Goal: Task Accomplishment & Management: Manage account settings

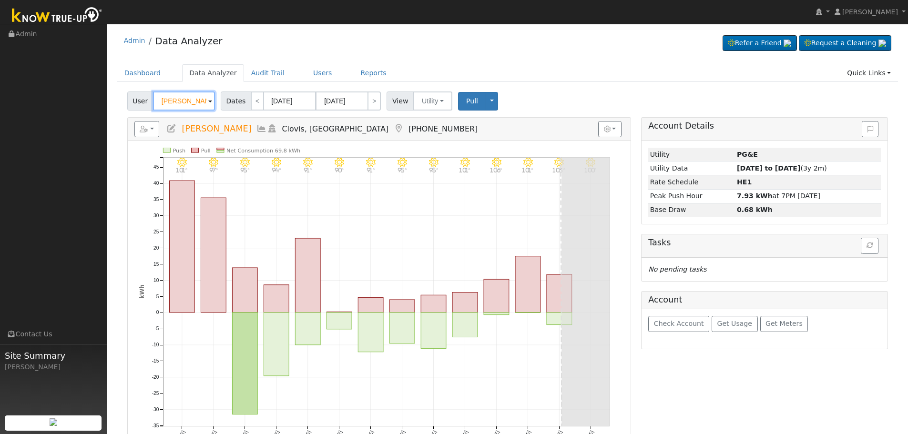
click at [177, 98] on input "[PERSON_NAME]" at bounding box center [184, 101] width 62 height 19
click at [175, 98] on input "[PERSON_NAME]" at bounding box center [184, 101] width 62 height 19
click at [175, 98] on input "Danielle Logoluso" at bounding box center [184, 101] width 62 height 19
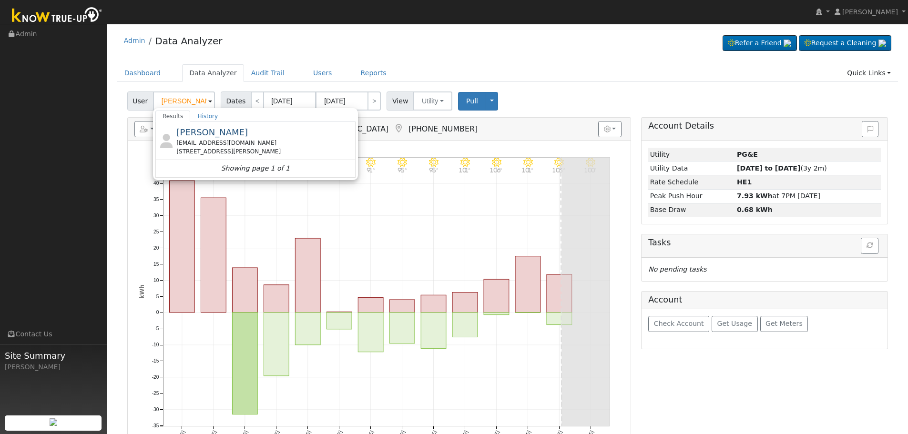
click at [233, 136] on span "Samuel Springer" at bounding box center [212, 132] width 72 height 10
type input "Samuel Springer"
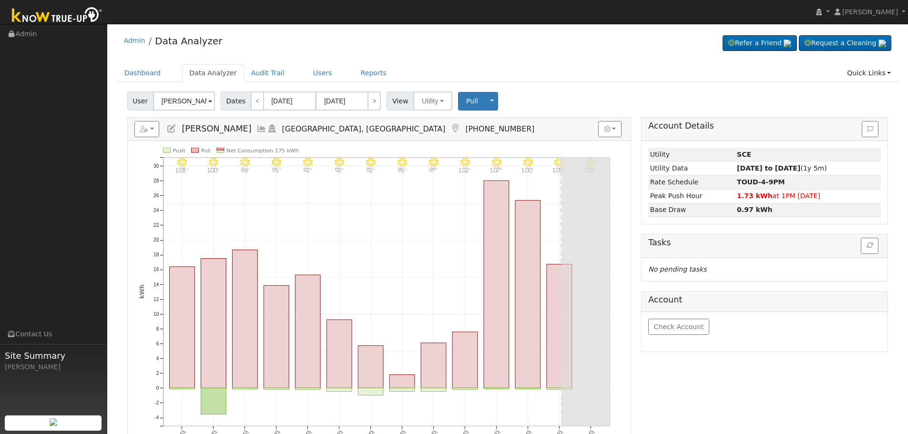
click at [256, 125] on icon at bounding box center [261, 128] width 10 height 9
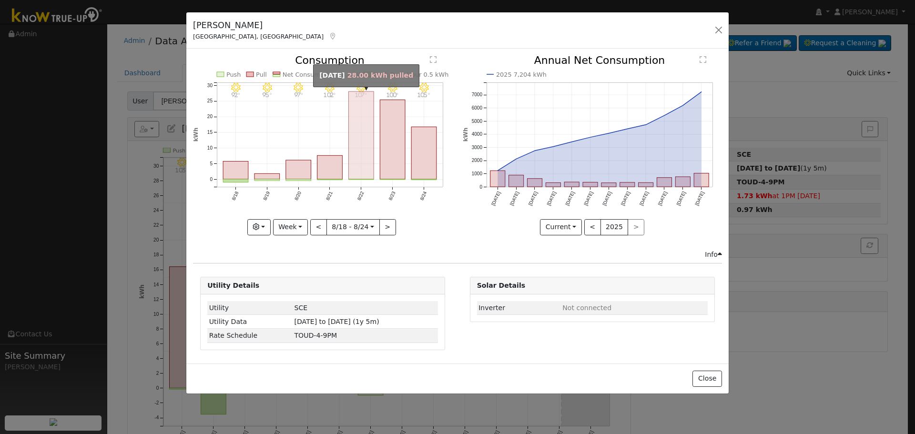
click at [363, 158] on rect "onclick=""" at bounding box center [361, 136] width 25 height 88
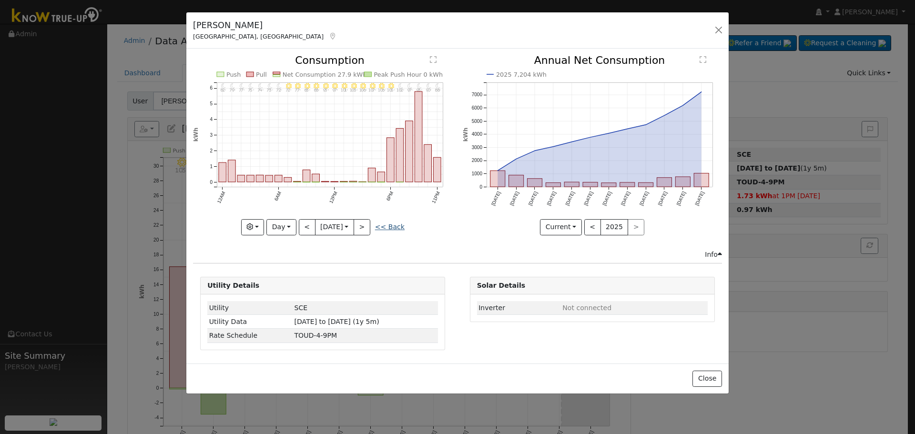
click at [382, 227] on link "<< Back" at bounding box center [390, 227] width 30 height 8
type input "2025-08-18"
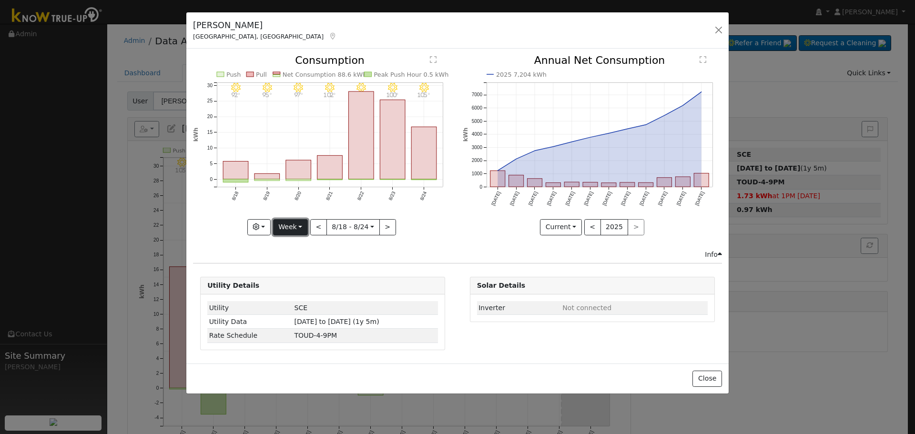
click at [296, 227] on button "Week" at bounding box center [290, 227] width 35 height 16
click at [310, 298] on link "Custom" at bounding box center [307, 300] width 66 height 13
click at [284, 229] on button "Custom" at bounding box center [269, 227] width 42 height 16
click at [295, 284] on link "Year" at bounding box center [282, 286] width 66 height 13
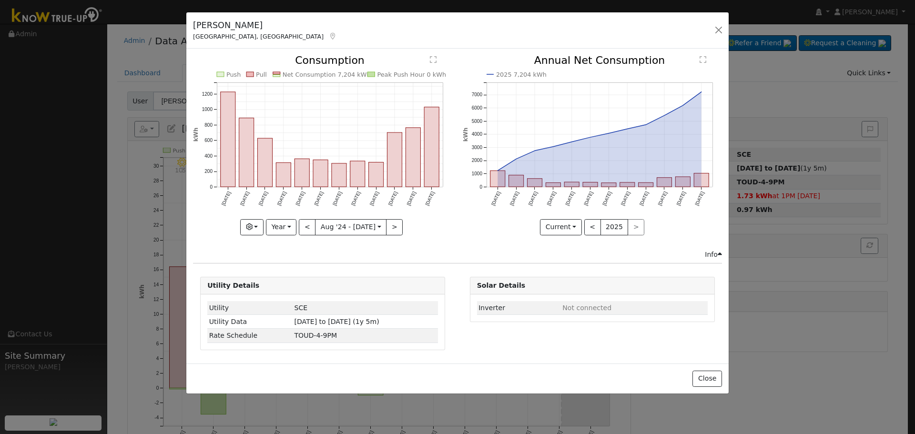
click at [395, 235] on div "Push Pull Net Consumption 7,204 kWh Peak Push Hour 0 kWh Aug '24 Sep '24 Oct '2…" at bounding box center [322, 152] width 269 height 194
click at [393, 231] on button ">" at bounding box center [394, 227] width 17 height 16
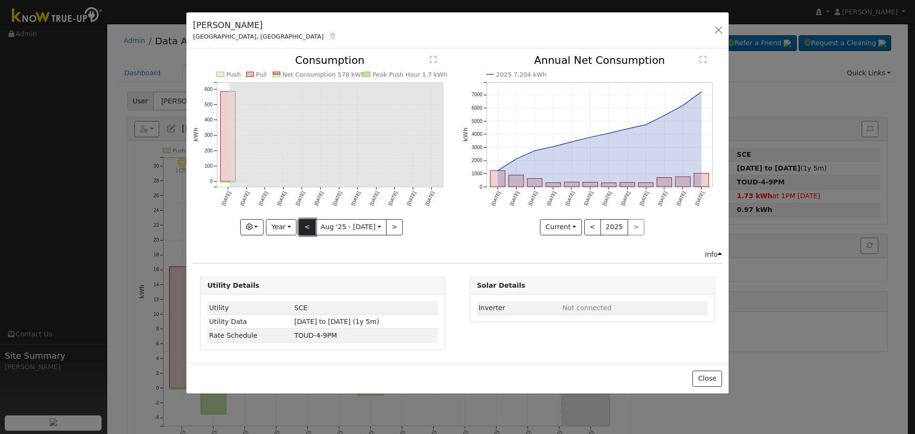
click at [313, 232] on button "<" at bounding box center [307, 227] width 17 height 16
type input "2024-08-01"
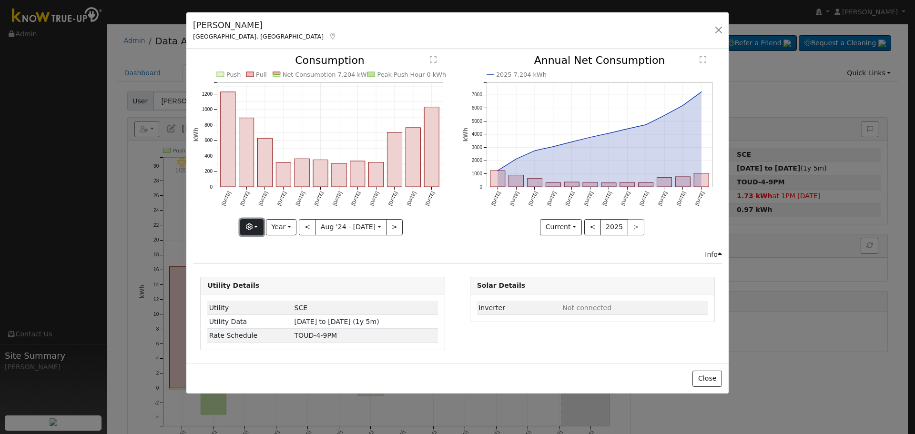
click at [263, 227] on button "button" at bounding box center [251, 227] width 23 height 16
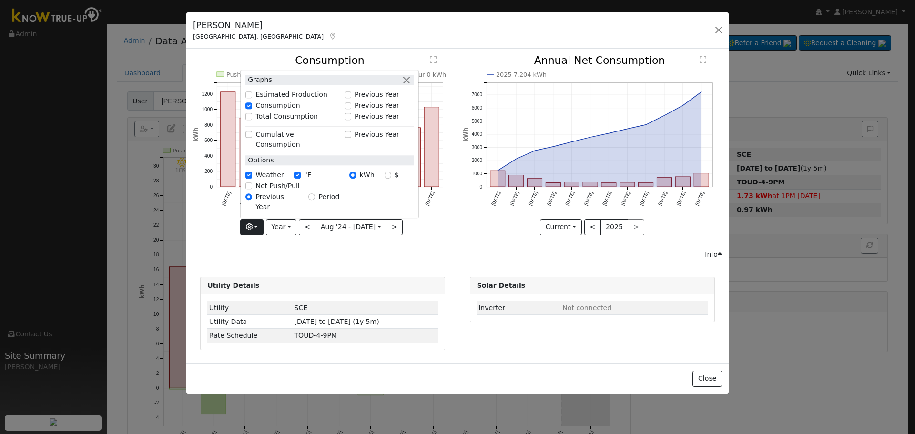
click at [307, 122] on label "Total Consumption" at bounding box center [287, 117] width 62 height 10
click at [252, 120] on input "Total Consumption" at bounding box center [248, 116] width 7 height 7
checkbox input "true"
click at [433, 225] on icon "Push Pull Total Consumption 7,204 kWh Net Consumption 7,204 kWh Peak Push Hour …" at bounding box center [322, 144] width 259 height 179
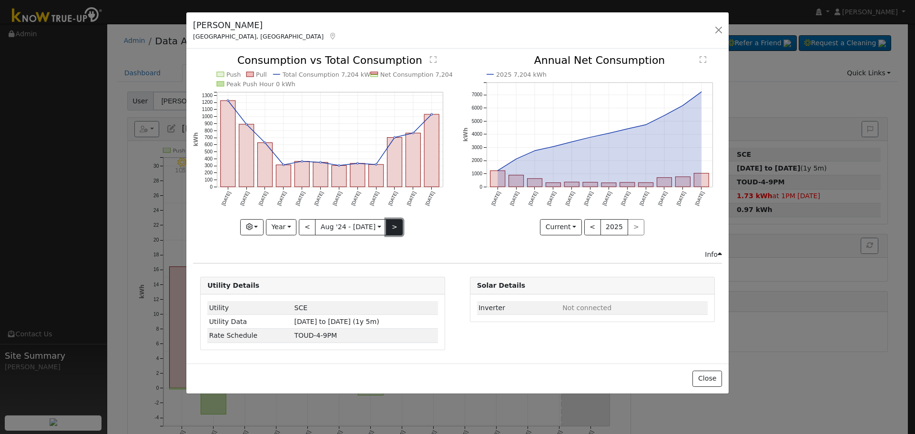
click at [386, 229] on button ">" at bounding box center [394, 227] width 17 height 16
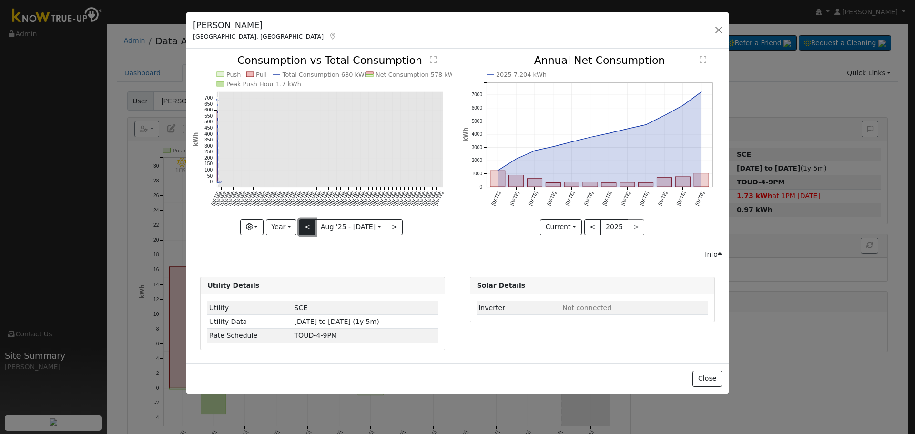
click at [315, 226] on button "<" at bounding box center [307, 227] width 17 height 16
type input "2024-08-01"
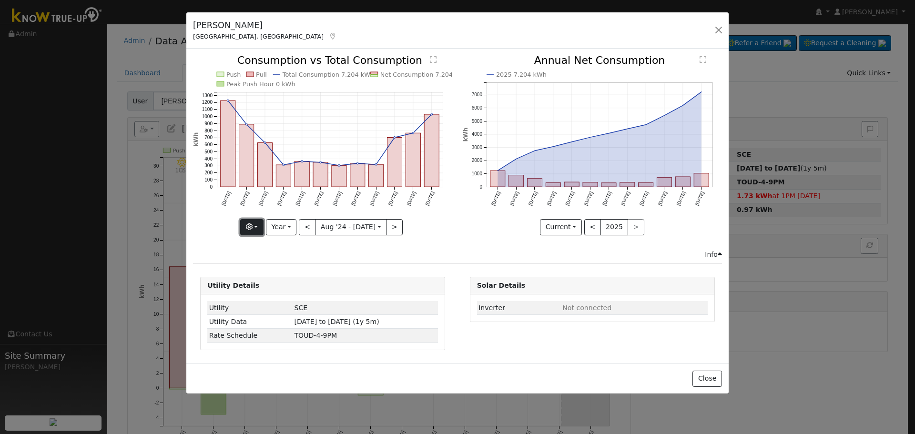
click at [259, 229] on button "button" at bounding box center [251, 227] width 23 height 16
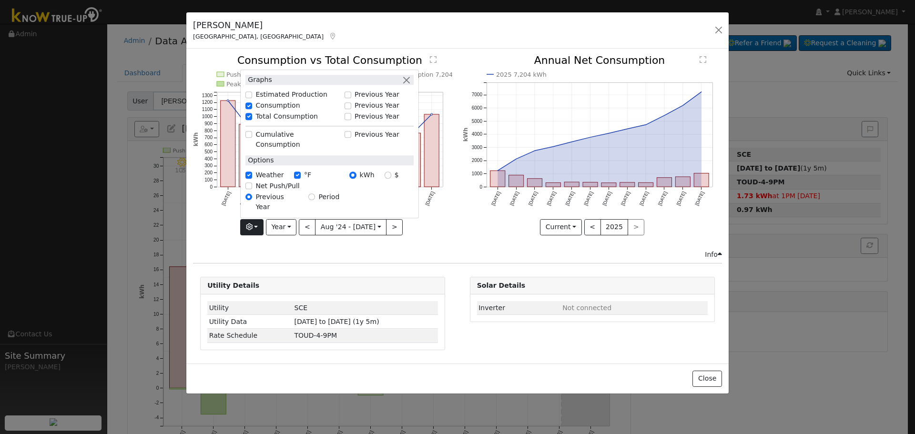
click at [272, 122] on label "Total Consumption" at bounding box center [287, 117] width 62 height 10
click at [252, 120] on input "Total Consumption" at bounding box center [248, 116] width 7 height 7
checkbox input "false"
click at [420, 235] on div "Graphs Estimated Production Previous Year Consumption Previous Year Total Consu…" at bounding box center [322, 227] width 259 height 16
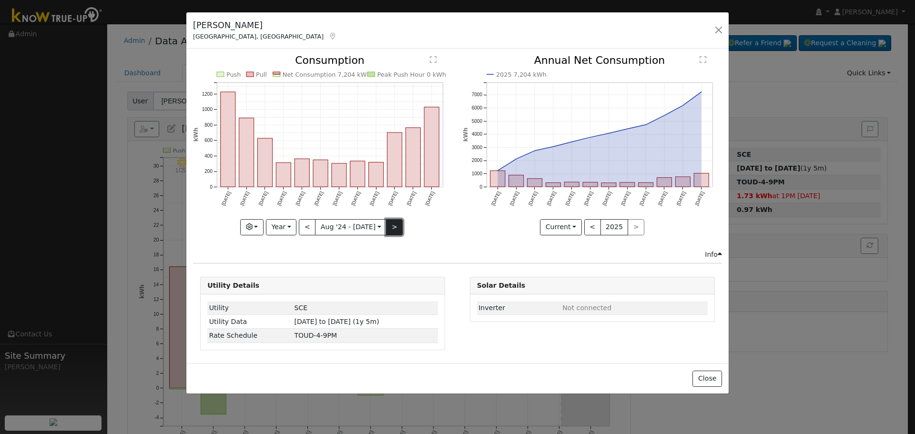
click at [391, 228] on button ">" at bounding box center [394, 227] width 17 height 16
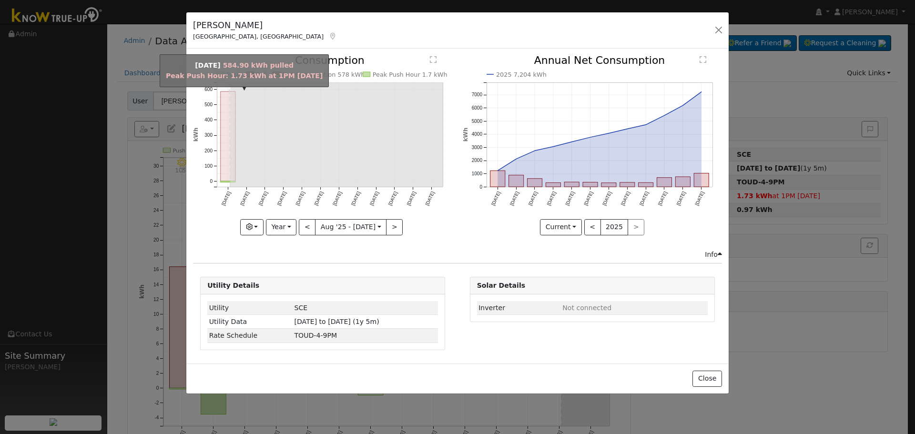
click at [221, 137] on rect "onclick=""" at bounding box center [228, 137] width 15 height 90
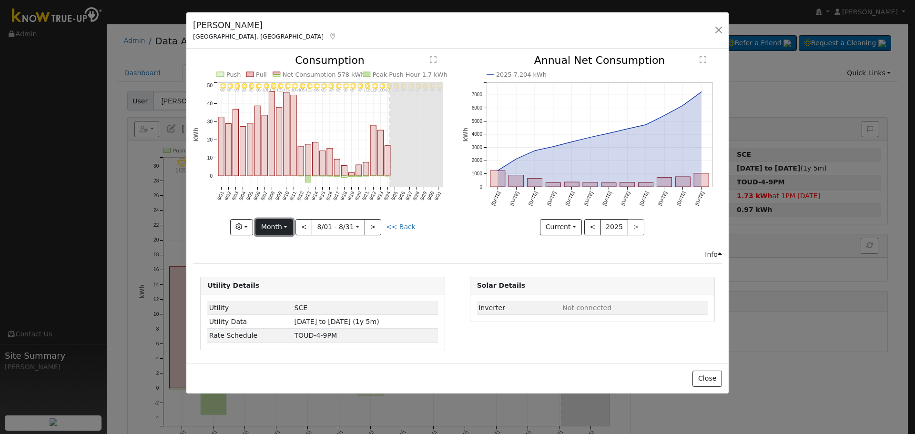
click at [266, 232] on button "Month" at bounding box center [275, 227] width 38 height 16
click at [308, 288] on link "Year" at bounding box center [289, 286] width 66 height 13
type input "2024-08-01"
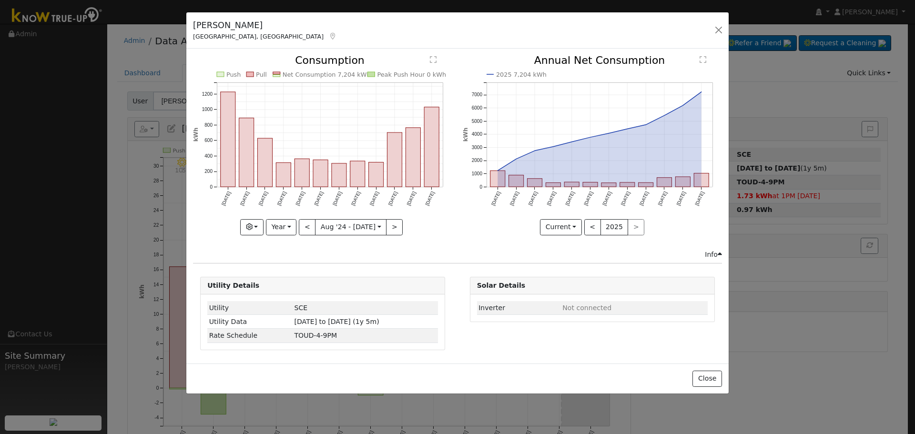
click at [729, 30] on div "Samuel Springer Tulare, CA Default Account Default Account 455 Hoover Avenue, T…" at bounding box center [457, 203] width 543 height 382
click at [721, 32] on button "button" at bounding box center [718, 29] width 13 height 13
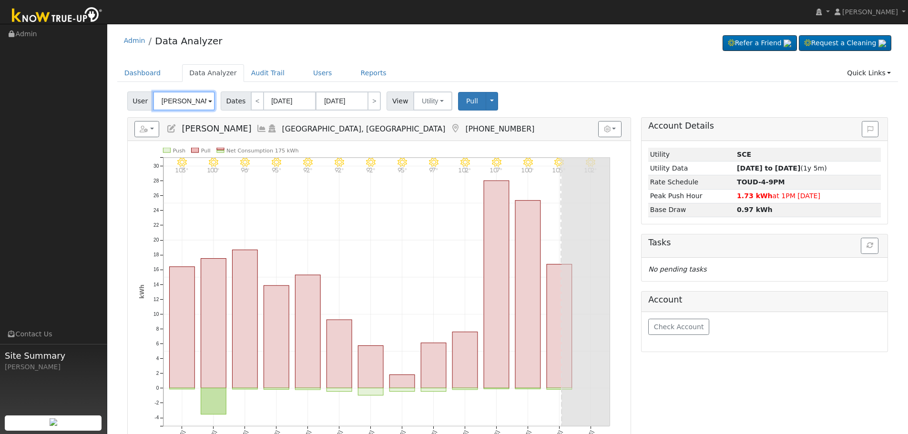
click at [175, 102] on input "Samuel Springer" at bounding box center [184, 101] width 62 height 19
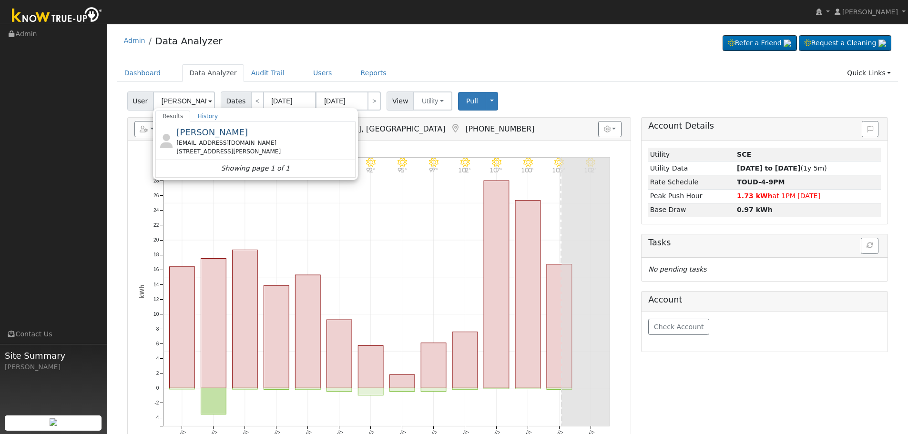
click at [266, 136] on div "Joel Ortiz joelortiz16@icloud.com 9000 Saint Jean Court, Bakersfield, CA 93312" at bounding box center [264, 141] width 177 height 30
type input "Joel Ortiz"
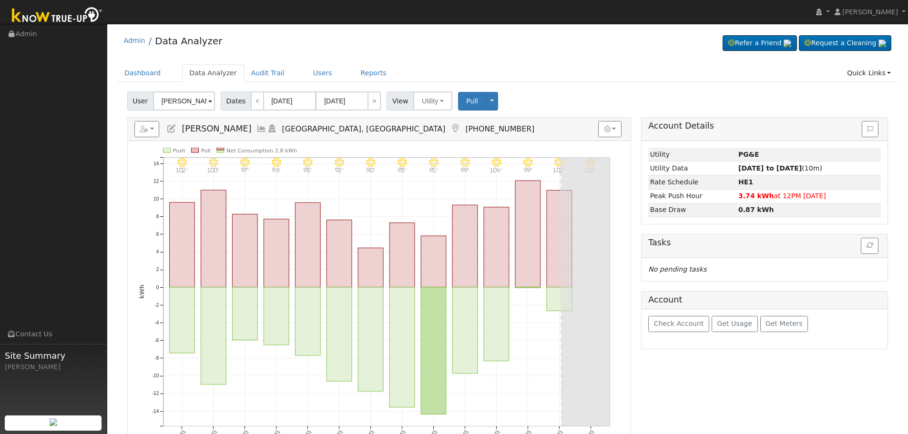
click at [256, 129] on icon at bounding box center [261, 128] width 10 height 9
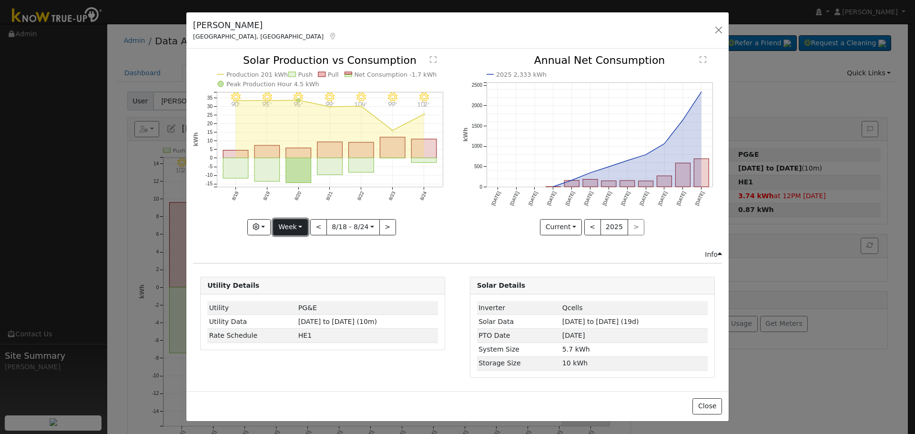
drag, startPoint x: 293, startPoint y: 225, endPoint x: 296, endPoint y: 232, distance: 7.1
click at [293, 225] on button "Week" at bounding box center [290, 227] width 35 height 16
click at [315, 272] on link "Month" at bounding box center [307, 273] width 66 height 13
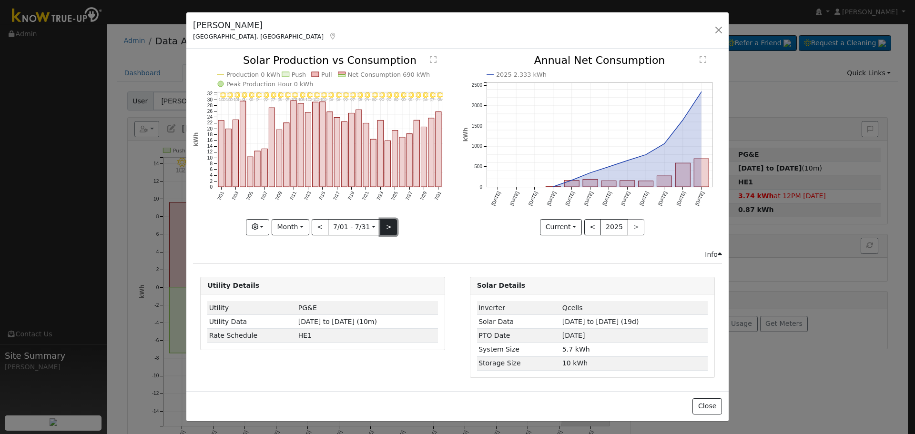
click at [395, 227] on button ">" at bounding box center [388, 227] width 17 height 16
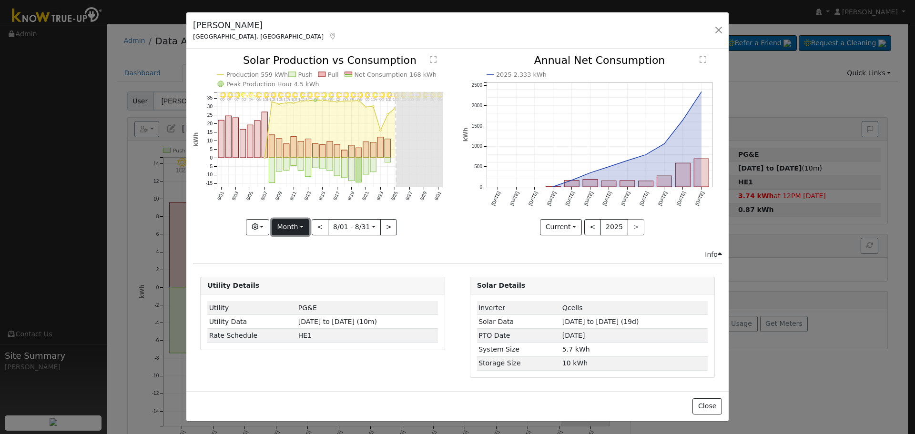
click at [292, 223] on button "Month" at bounding box center [291, 227] width 38 height 16
click at [305, 261] on link "Week" at bounding box center [305, 260] width 66 height 13
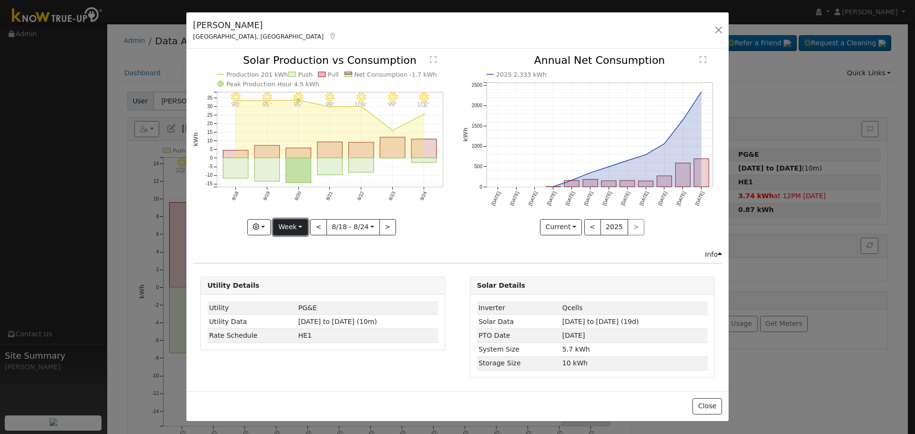
click at [302, 225] on button "Week" at bounding box center [290, 227] width 35 height 16
click at [307, 283] on link "Year" at bounding box center [307, 286] width 66 height 13
type input "2024-08-01"
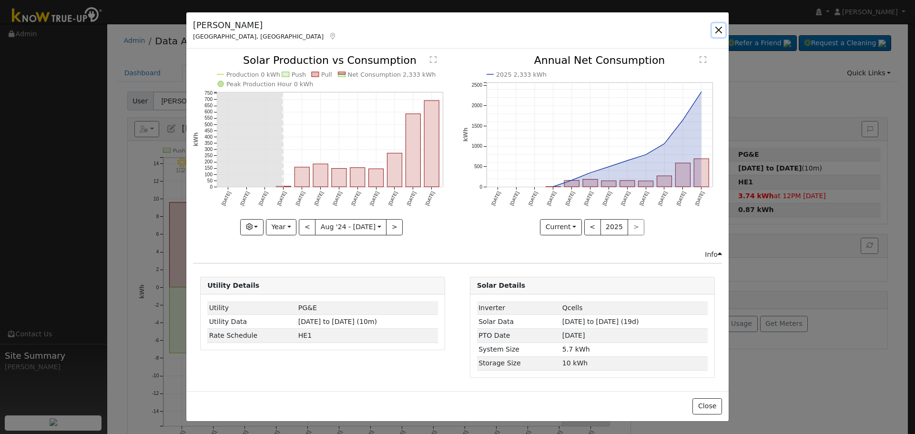
click at [718, 33] on button "button" at bounding box center [718, 29] width 13 height 13
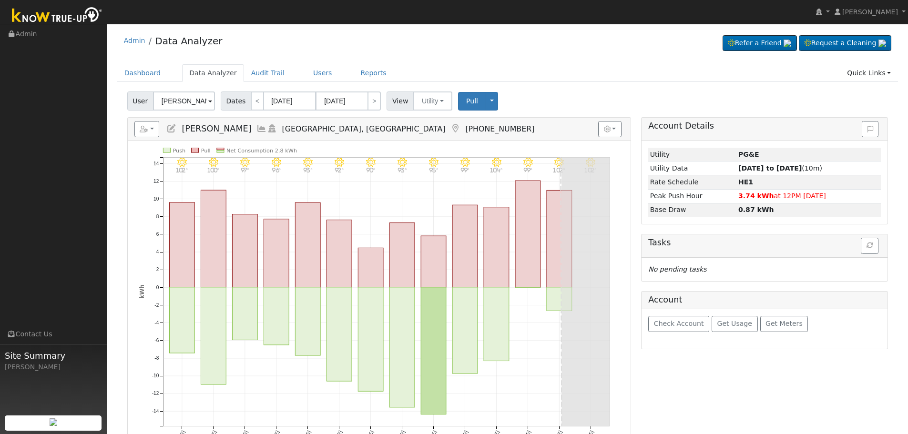
click at [256, 131] on icon at bounding box center [261, 128] width 10 height 9
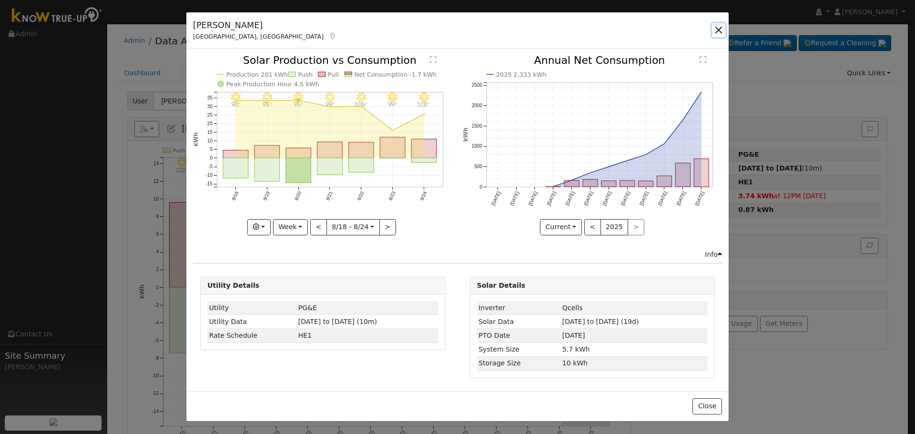
click at [719, 33] on button "button" at bounding box center [718, 29] width 13 height 13
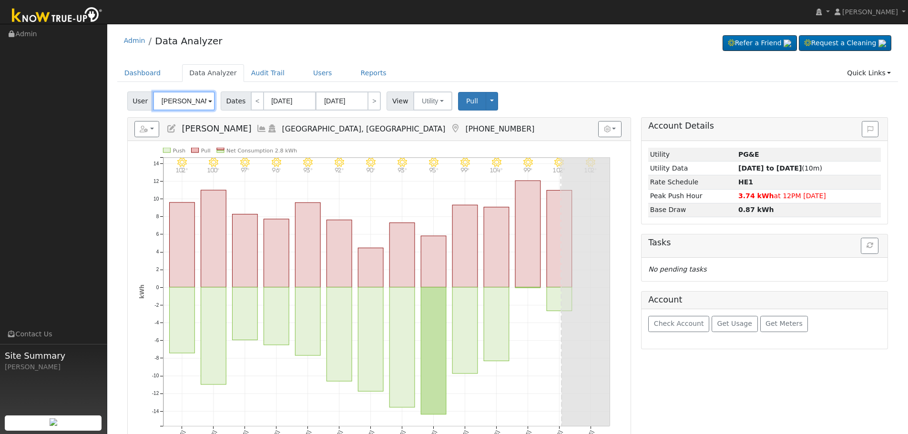
click at [174, 95] on input "Joel Ortiz" at bounding box center [184, 101] width 62 height 19
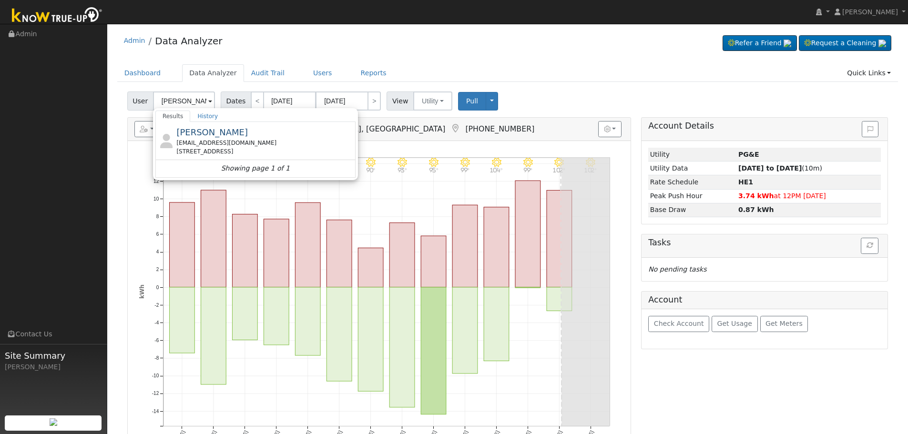
click at [221, 138] on div "Samuel Ramirez samramirez344@rocketmail.com 4767 East Yale Avenue, Fresno, CA 9…" at bounding box center [255, 149] width 200 height 55
click at [221, 137] on span "Samuel Ramirez" at bounding box center [212, 132] width 72 height 10
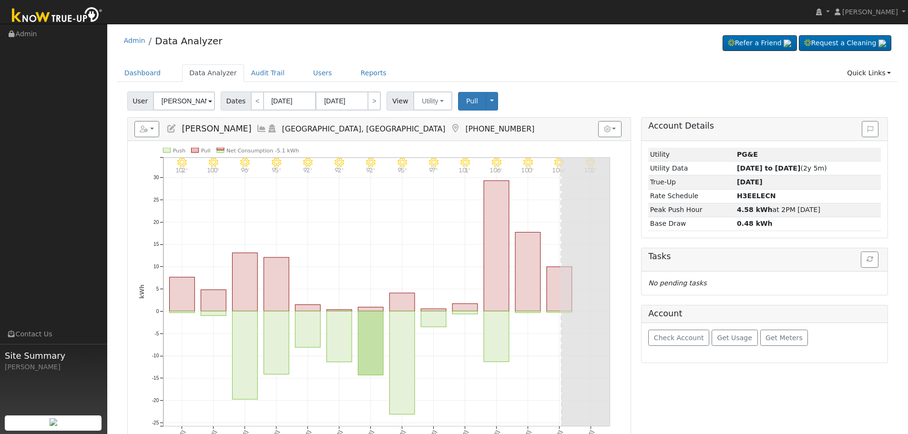
click at [256, 128] on icon at bounding box center [261, 128] width 10 height 9
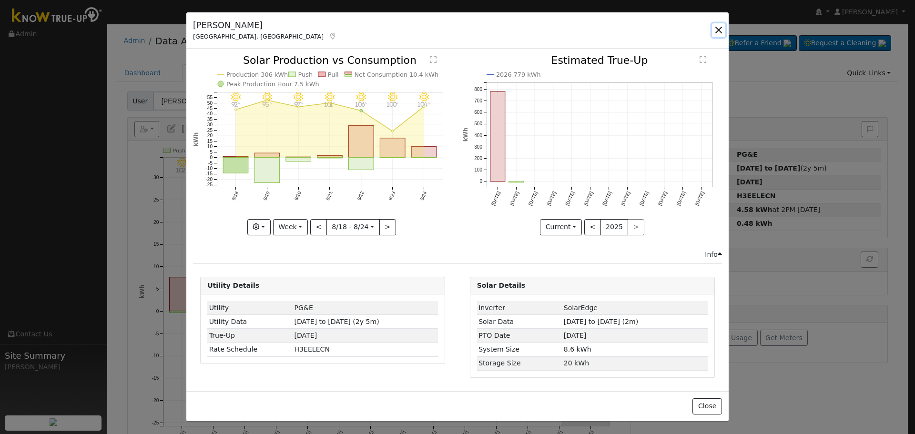
click at [721, 31] on button "button" at bounding box center [718, 29] width 13 height 13
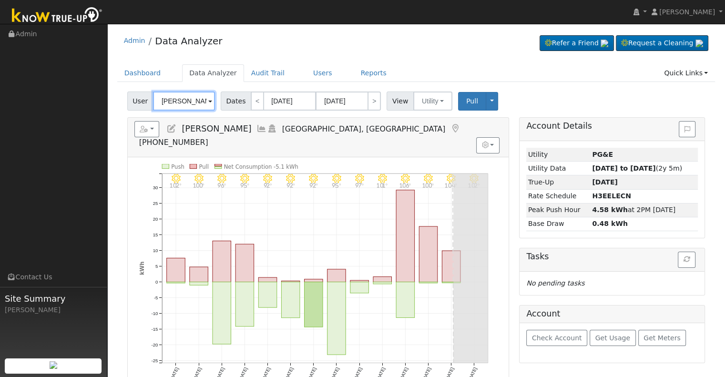
click at [195, 96] on input "Samuel Ramirez" at bounding box center [184, 101] width 62 height 19
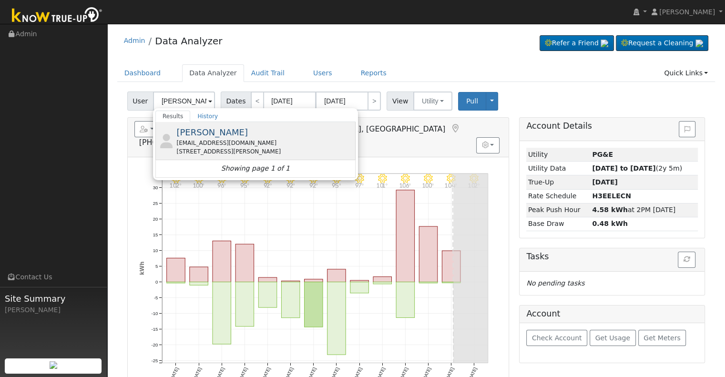
click at [224, 144] on div "joelortiz16@icloud.com" at bounding box center [264, 143] width 177 height 9
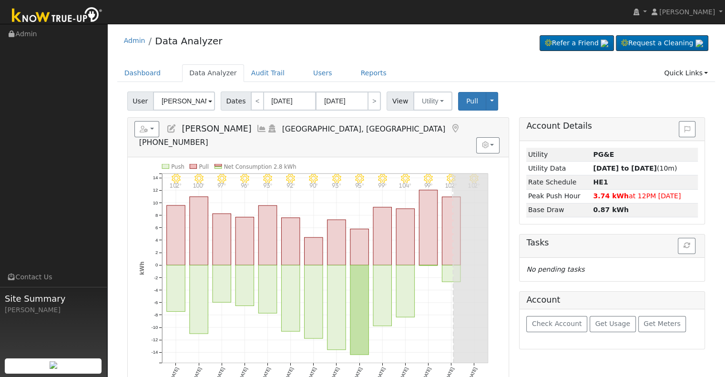
click at [256, 128] on icon at bounding box center [261, 128] width 10 height 9
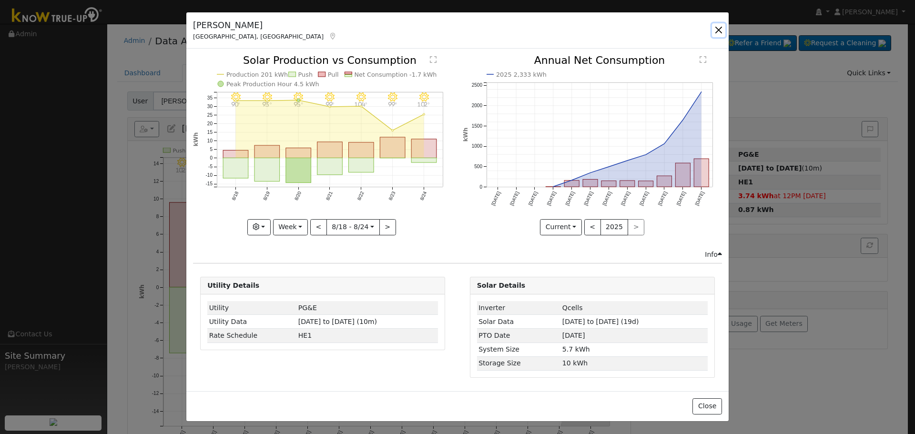
click at [717, 31] on button "button" at bounding box center [718, 29] width 13 height 13
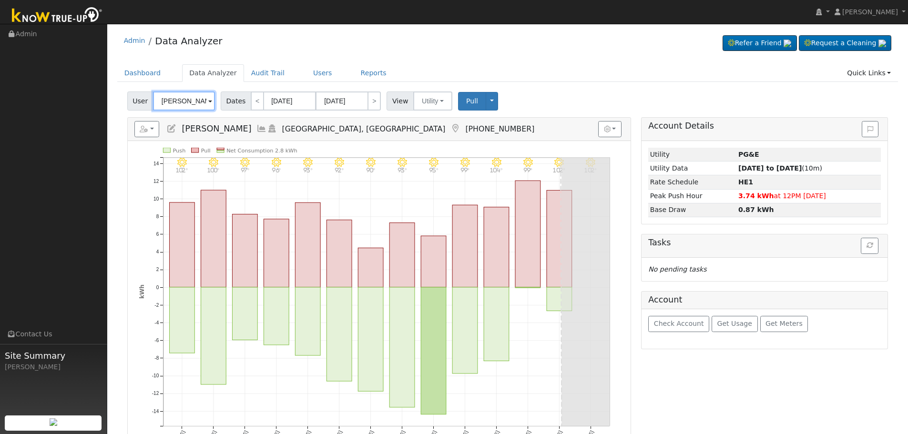
click at [163, 103] on input "Joel Ortiz" at bounding box center [184, 101] width 62 height 19
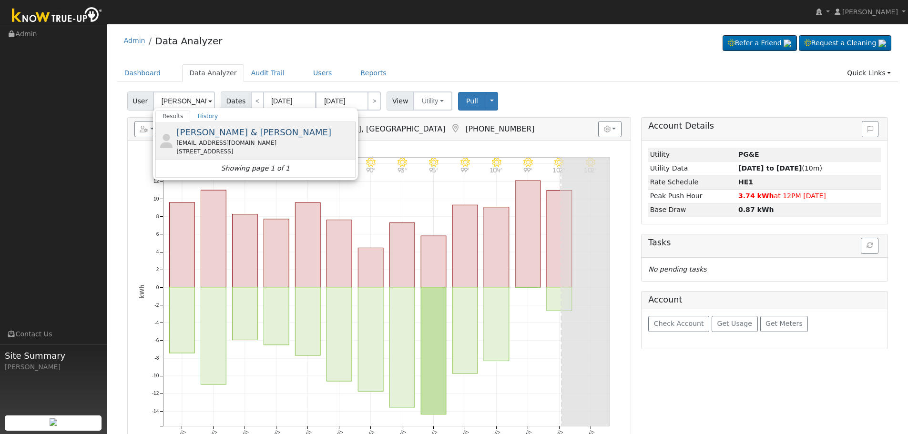
click at [223, 130] on span "Theodore & Brandy Rocha" at bounding box center [253, 132] width 155 height 10
type input "Theodore & Brandy Rocha"
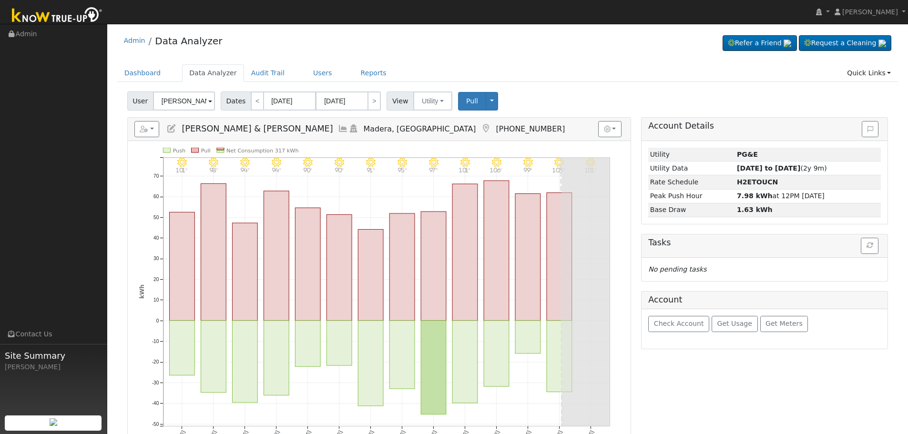
click at [338, 132] on icon at bounding box center [343, 128] width 10 height 9
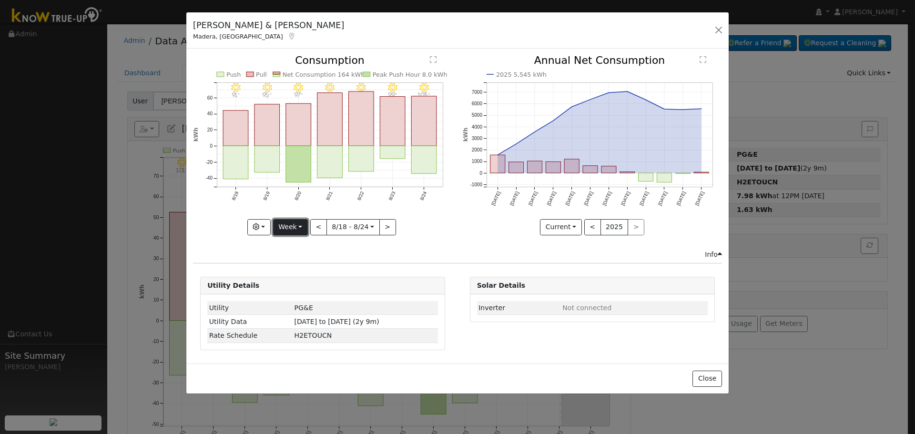
click at [298, 221] on button "Week" at bounding box center [290, 227] width 35 height 16
click at [305, 284] on link "Year" at bounding box center [307, 286] width 66 height 13
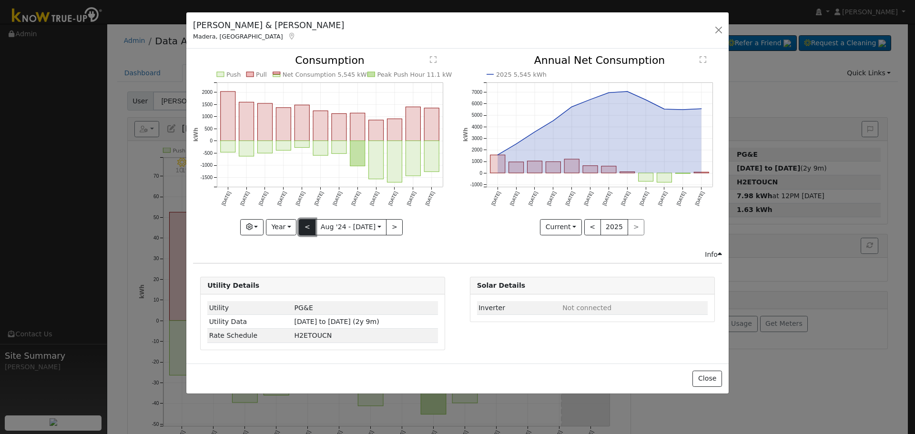
click at [312, 228] on button "<" at bounding box center [307, 227] width 17 height 16
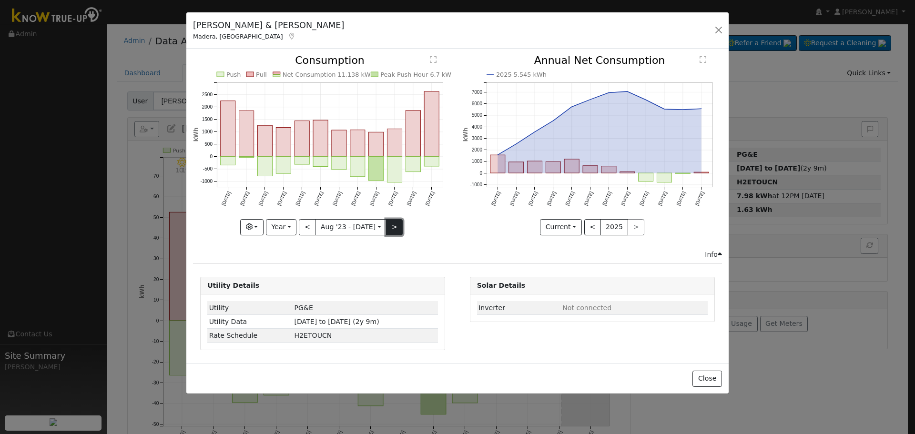
click at [393, 227] on button ">" at bounding box center [394, 227] width 17 height 16
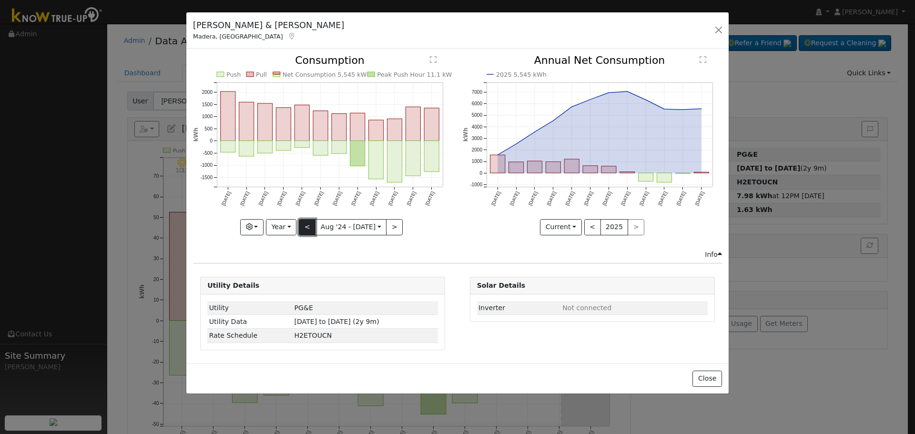
click at [308, 223] on button "<" at bounding box center [307, 227] width 17 height 16
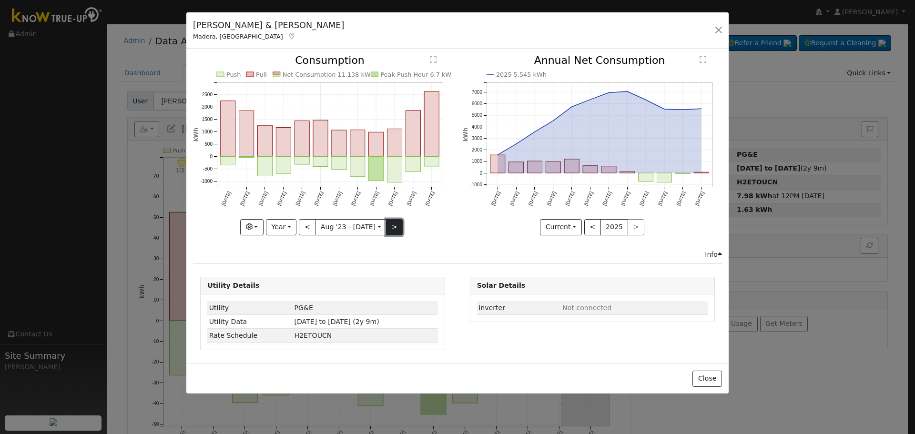
click at [386, 225] on button ">" at bounding box center [394, 227] width 17 height 16
type input "2024-08-01"
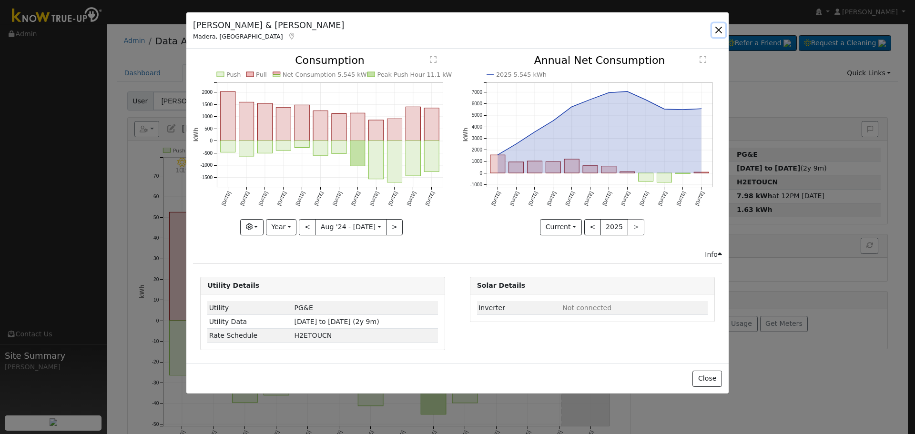
click at [718, 33] on button "button" at bounding box center [718, 29] width 13 height 13
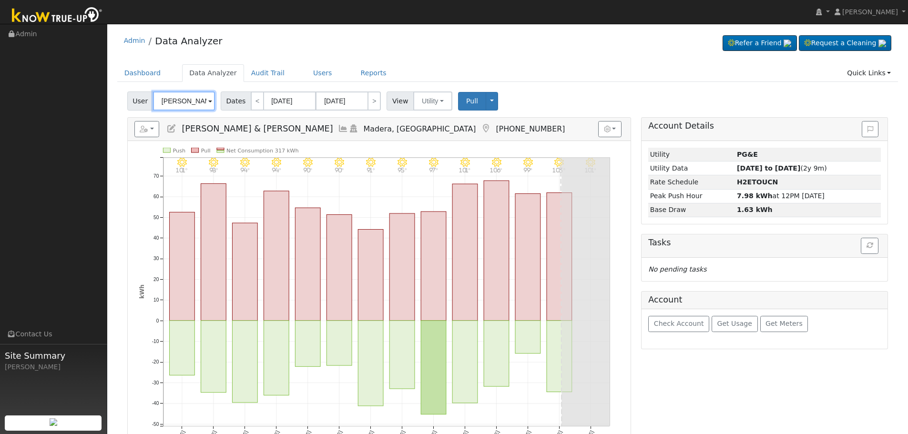
click at [177, 100] on input "Theodore & Brandy Rocha" at bounding box center [184, 101] width 62 height 19
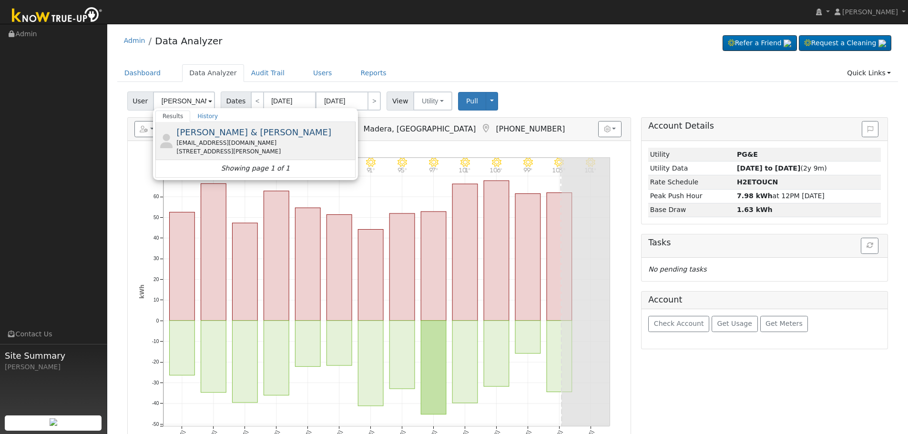
click at [224, 148] on div "3734 West Stuart Avenue, Fresno, CA 93711" at bounding box center [264, 151] width 177 height 9
type input "Ruben & Alma Ruiz"
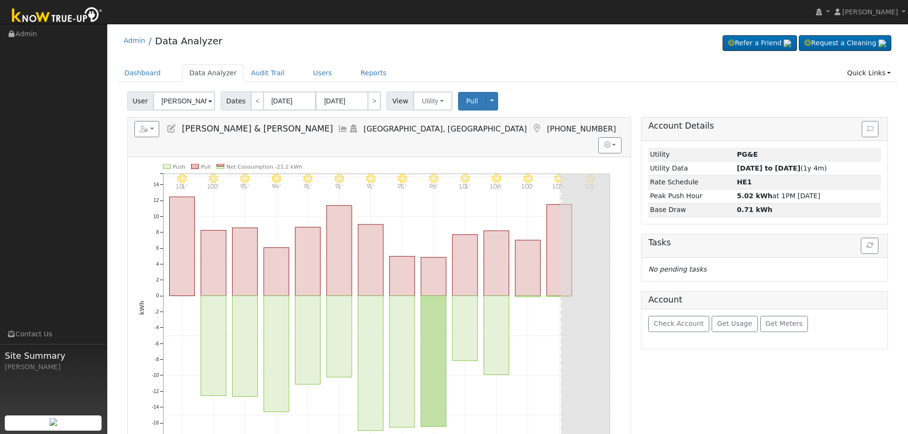
click at [338, 130] on icon at bounding box center [343, 128] width 10 height 9
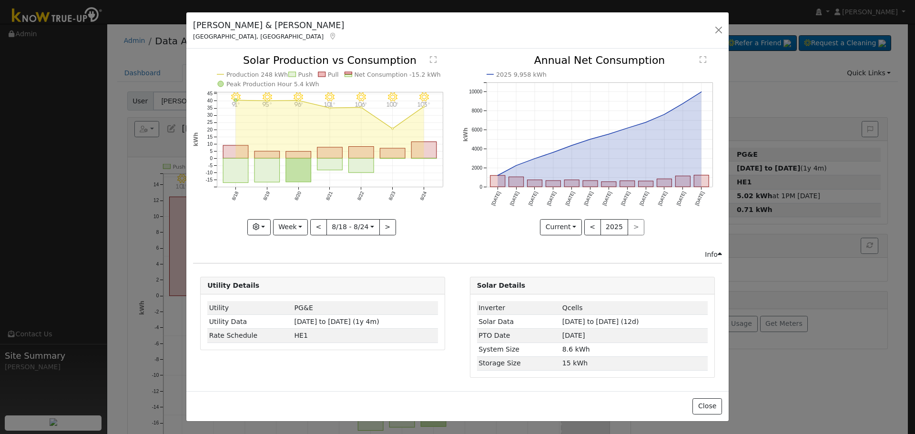
click at [728, 30] on div "Ruben & Alma Ruiz Fresno, CA Default Account Default Account 3734 West Stuart A…" at bounding box center [457, 30] width 542 height 37
click at [724, 30] on button "button" at bounding box center [718, 29] width 13 height 13
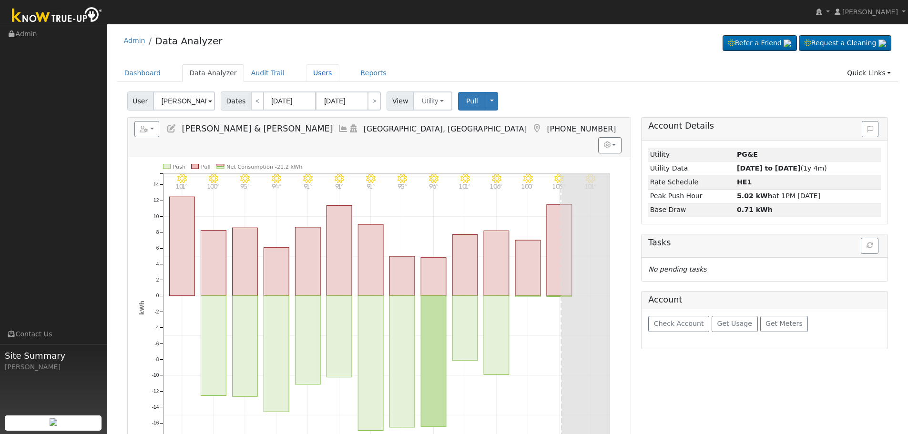
click at [306, 67] on link "Users" at bounding box center [322, 73] width 33 height 18
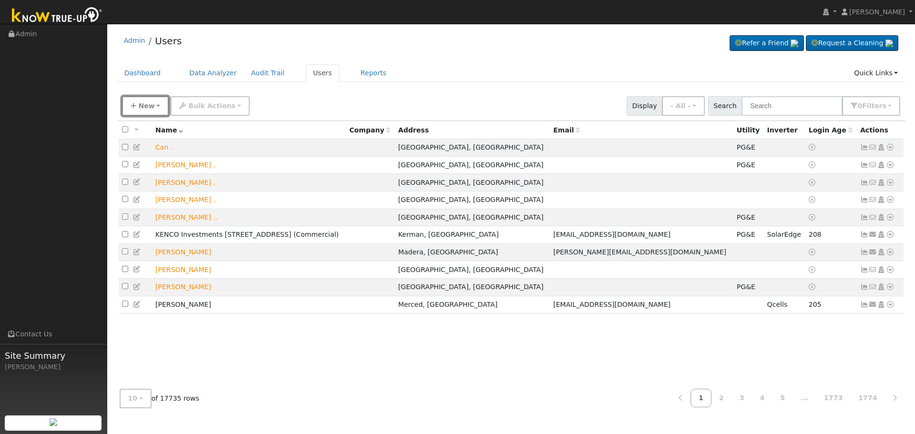
click at [143, 104] on span "New" at bounding box center [146, 106] width 16 height 8
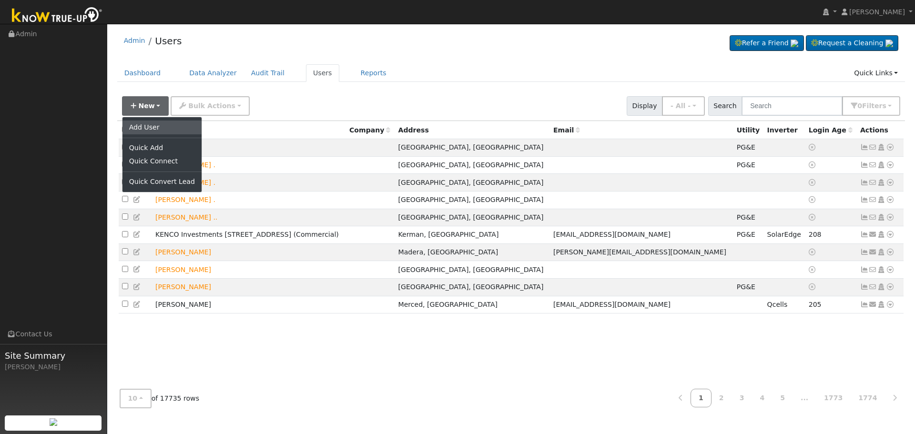
click at [146, 127] on link "Add User" at bounding box center [162, 127] width 79 height 13
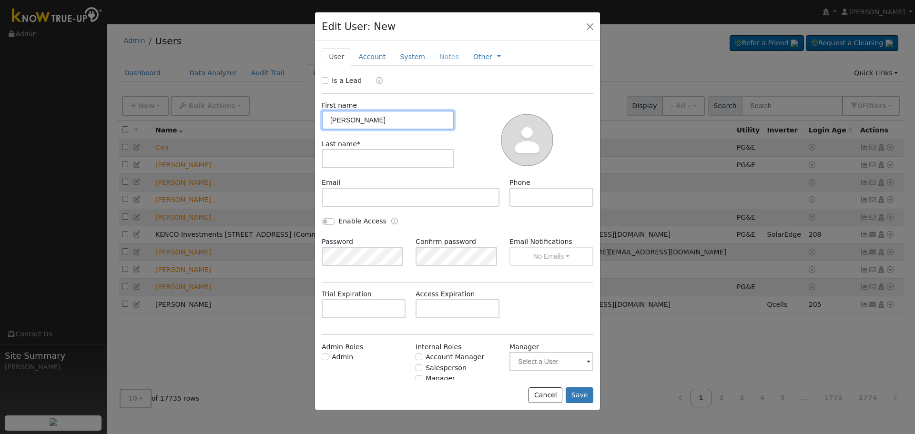
type input "[PERSON_NAME]"
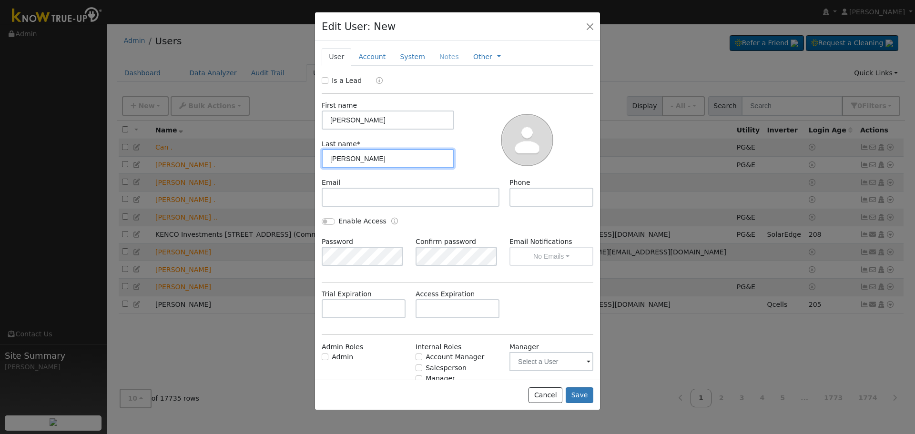
type input "[PERSON_NAME]"
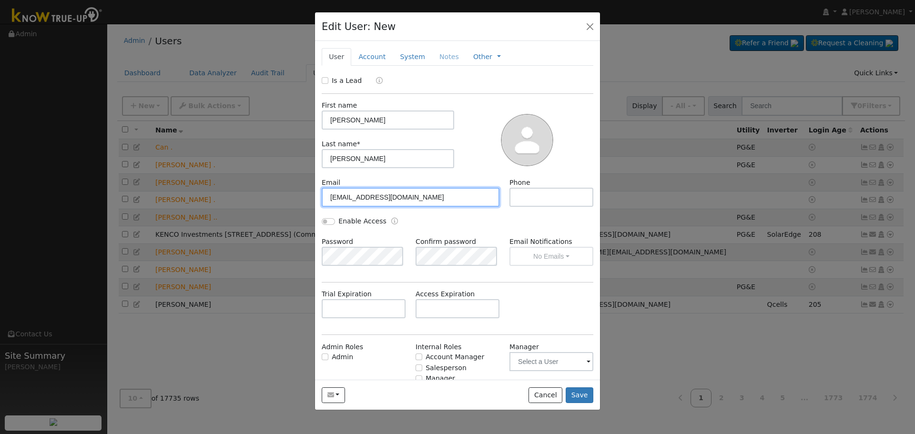
type input "[EMAIL_ADDRESS][DOMAIN_NAME]"
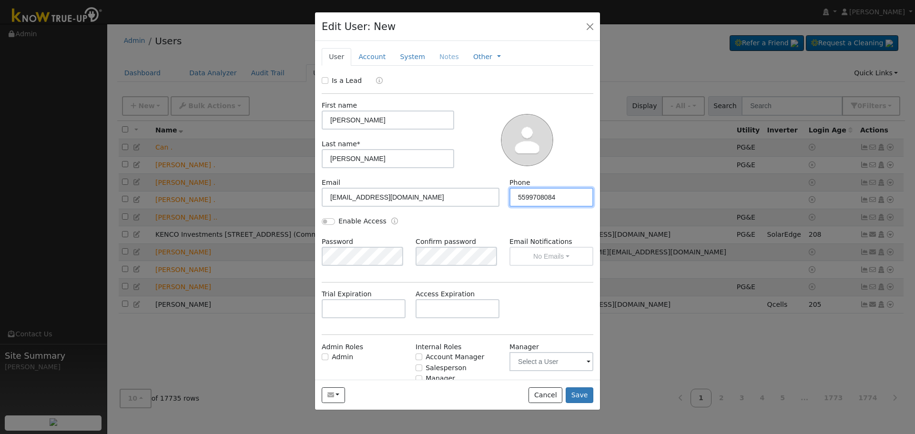
type input "5599708084"
click at [327, 81] on input "Is a Lead" at bounding box center [325, 80] width 7 height 7
checkbox input "true"
click at [390, 80] on link "Qualified" at bounding box center [385, 81] width 36 height 8
click at [447, 83] on div "Is a Lead: Qualified Unqualified Qualified" at bounding box center [458, 81] width 282 height 11
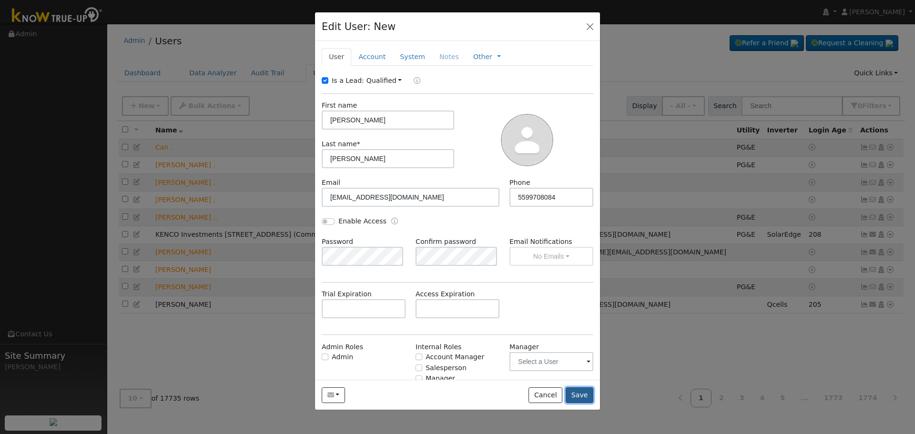
click at [578, 394] on button "Save" at bounding box center [580, 396] width 28 height 16
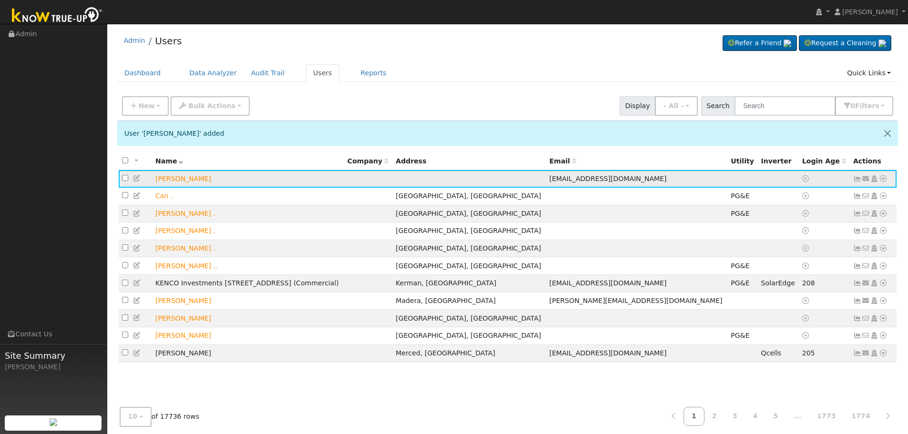
click at [867, 181] on icon at bounding box center [866, 178] width 9 height 7
click at [842, 197] on link "Send Email..." at bounding box center [836, 195] width 66 height 13
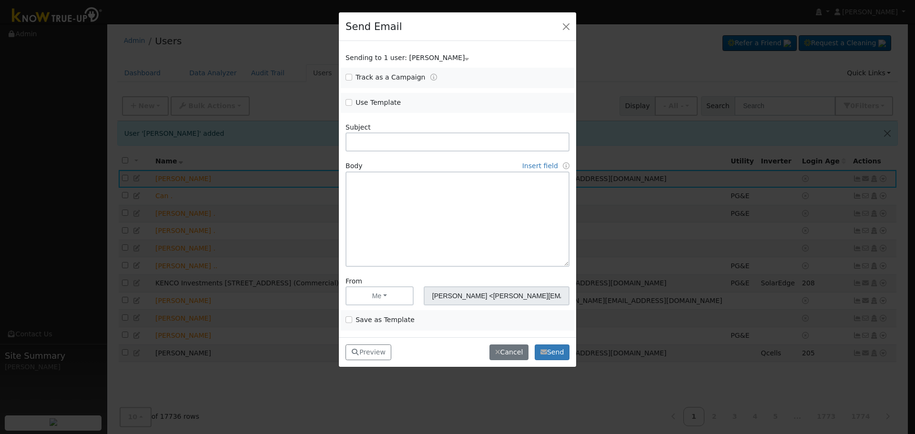
click at [383, 106] on label "Use Template" at bounding box center [378, 103] width 45 height 10
click at [352, 106] on input "Use Template" at bounding box center [349, 102] width 7 height 7
checkbox input "true"
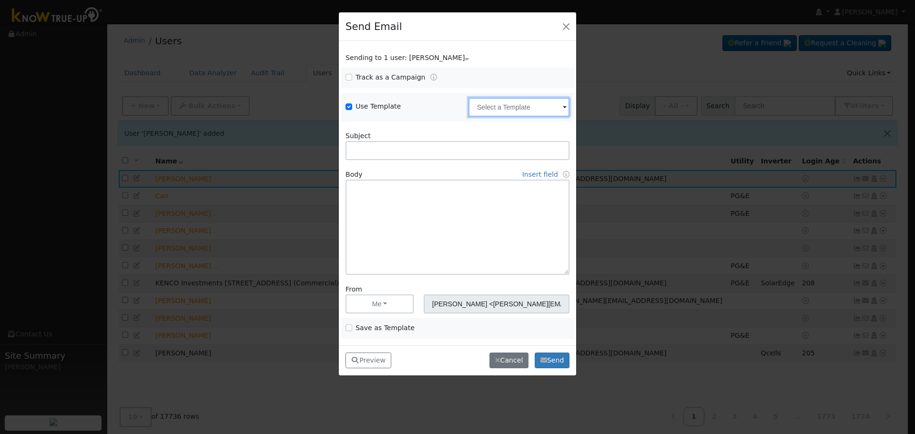
click at [522, 110] on input "text" at bounding box center [519, 107] width 101 height 19
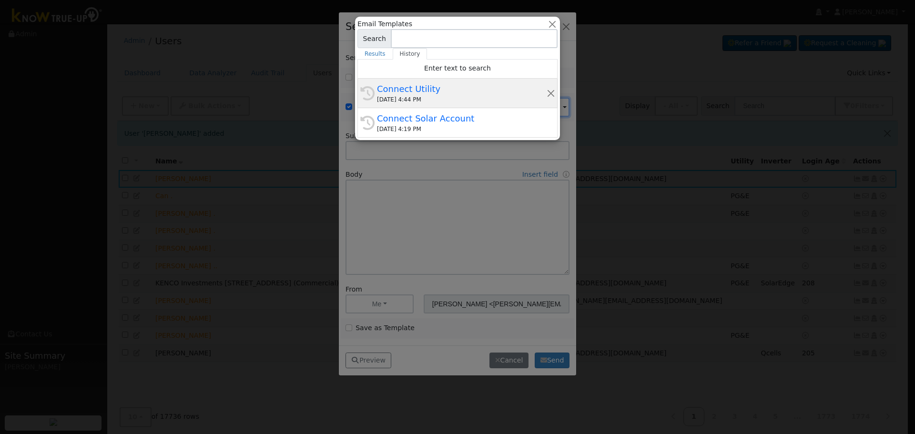
click at [453, 92] on div "Connect Utility" at bounding box center [462, 88] width 170 height 13
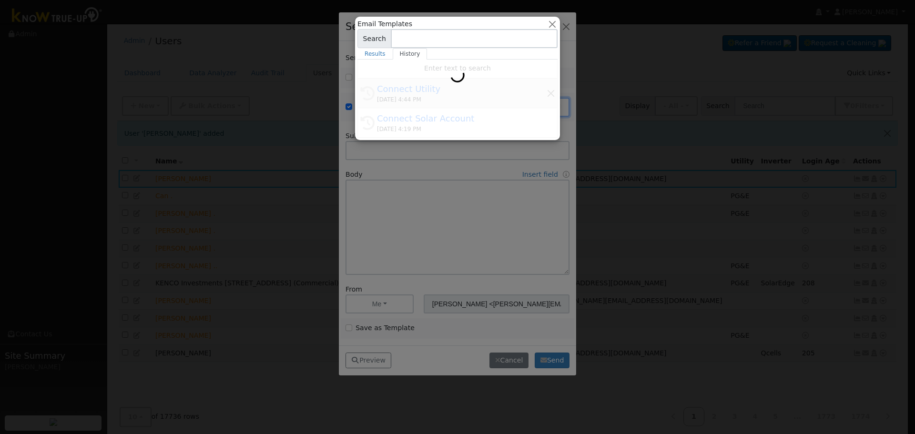
type input "Connect Utility"
type textarea "Hello, Please use the link below to connect your utility company to Know True-U…"
type input "Know True-Up <[EMAIL_ADDRESS][DOMAIN_NAME]>"
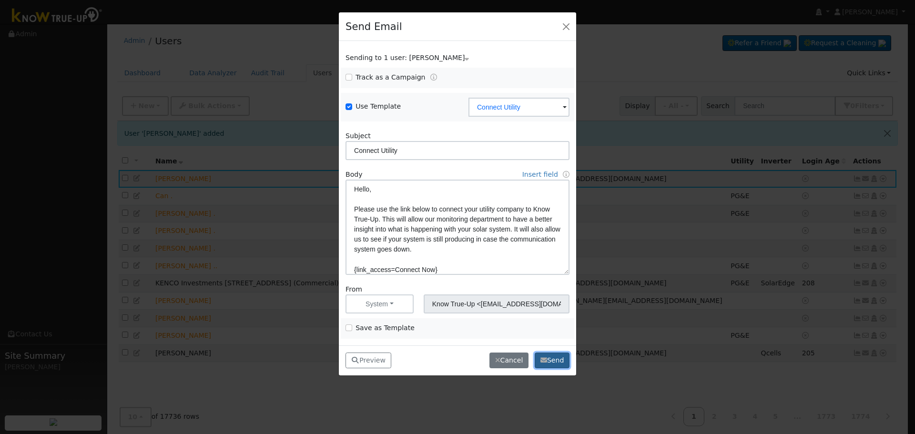
click at [550, 360] on button "Send" at bounding box center [552, 361] width 35 height 16
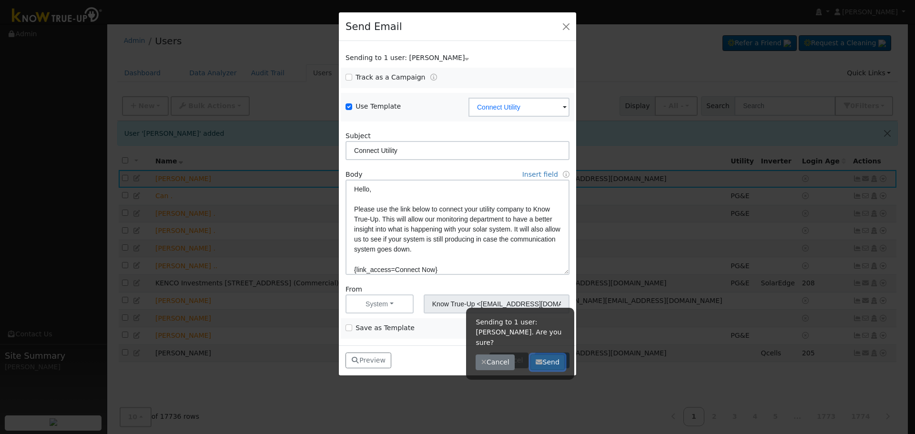
click at [551, 355] on button "Send" at bounding box center [548, 363] width 35 height 16
